Goal: Ask a question

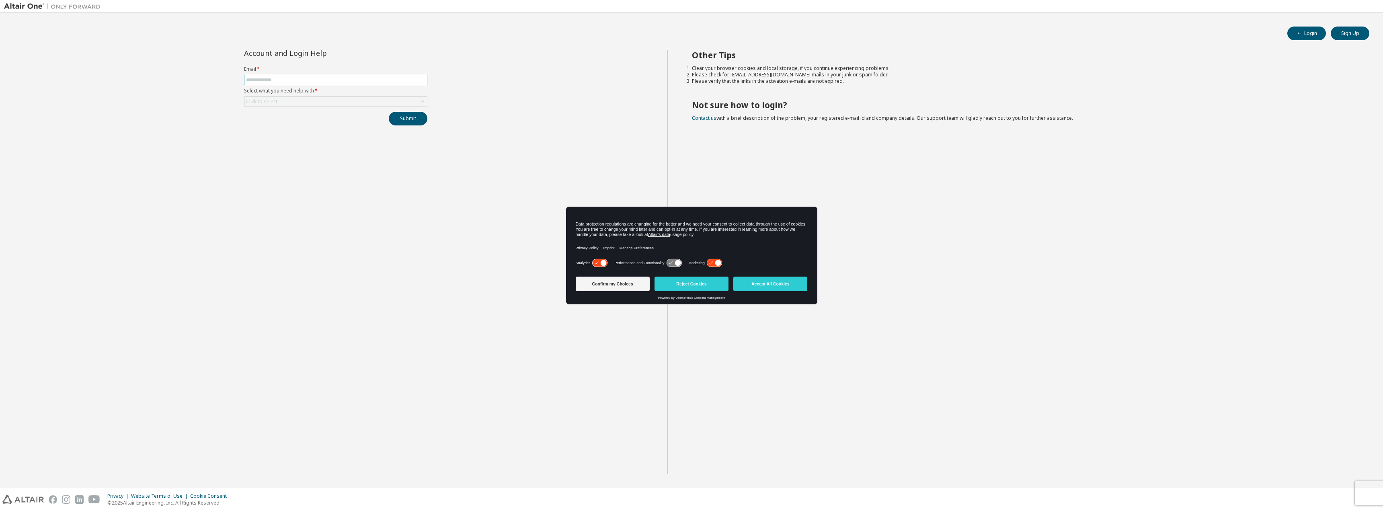
click at [324, 84] on span at bounding box center [335, 80] width 183 height 10
click at [325, 80] on input "text" at bounding box center [335, 80] width 179 height 6
type input "**********"
click at [308, 103] on div "Click to select" at bounding box center [335, 102] width 183 height 10
click at [281, 125] on li "I forgot my password" at bounding box center [335, 124] width 181 height 10
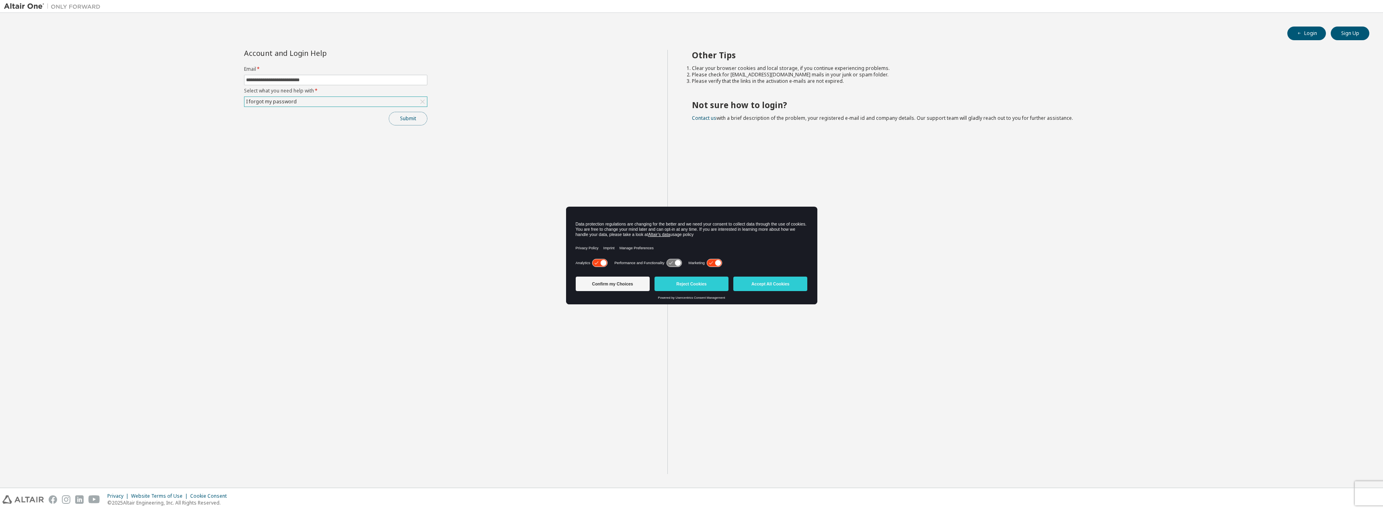
click at [422, 117] on button "Submit" at bounding box center [408, 119] width 39 height 14
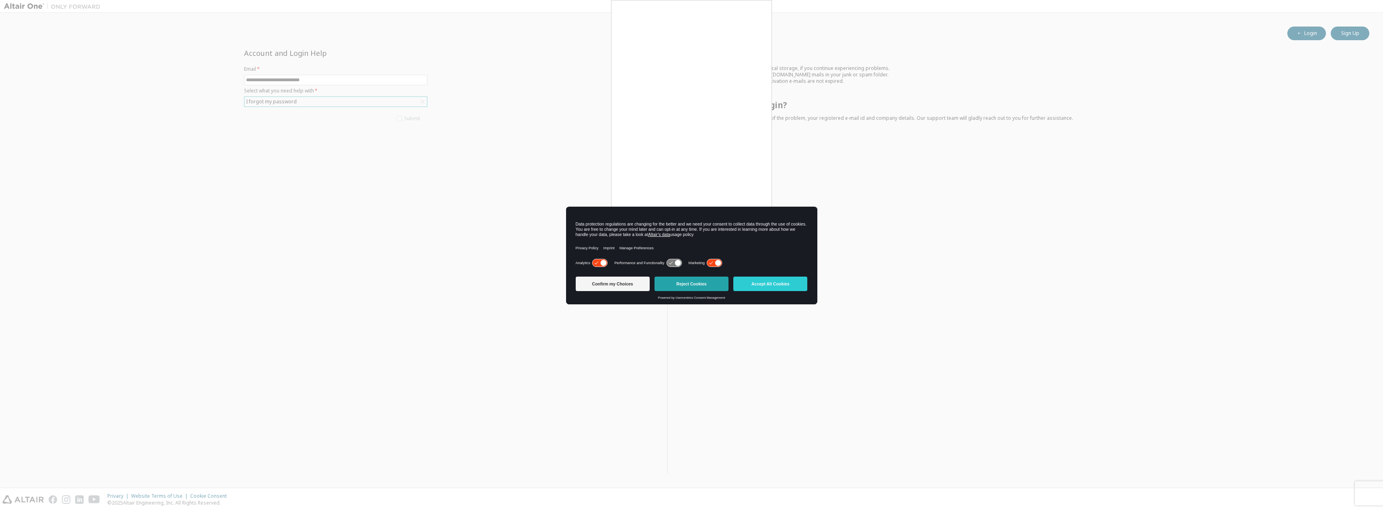
click at [706, 283] on button "Reject Cookies" at bounding box center [692, 284] width 74 height 14
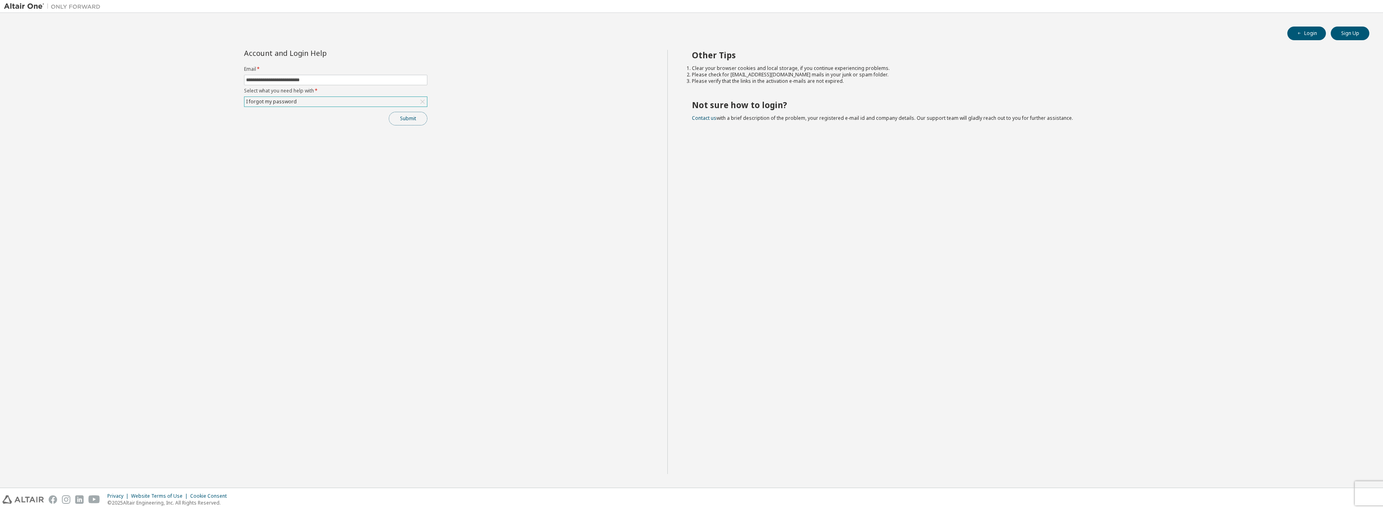
click at [408, 119] on button "Submit" at bounding box center [408, 119] width 39 height 14
